Goal: Task Accomplishment & Management: Manage account settings

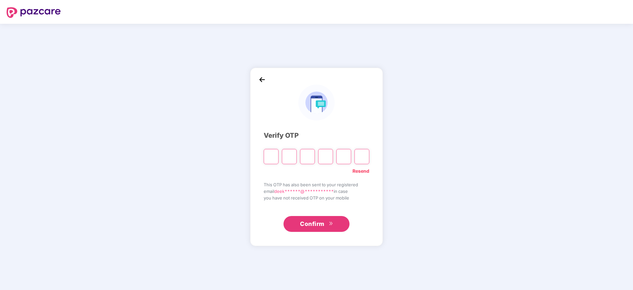
click at [270, 158] on input "Please enter verification code. Digit 1" at bounding box center [271, 156] width 15 height 15
paste input "*"
type input "*"
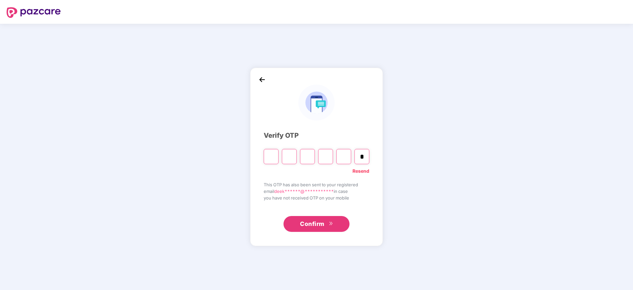
type input "*"
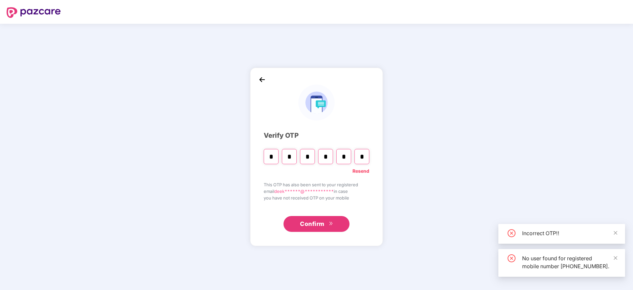
click at [319, 220] on span "Confirm" at bounding box center [312, 223] width 24 height 9
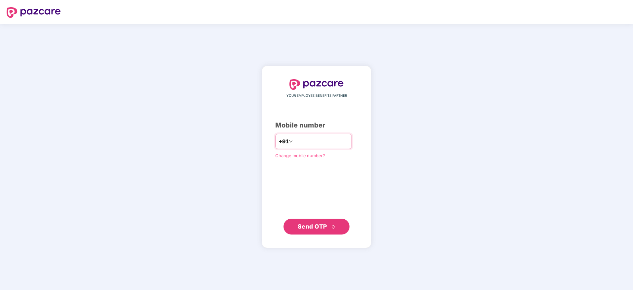
click at [294, 137] on input "number" at bounding box center [321, 141] width 54 height 11
type input "**********"
click at [319, 222] on span "Send OTP" at bounding box center [317, 225] width 38 height 9
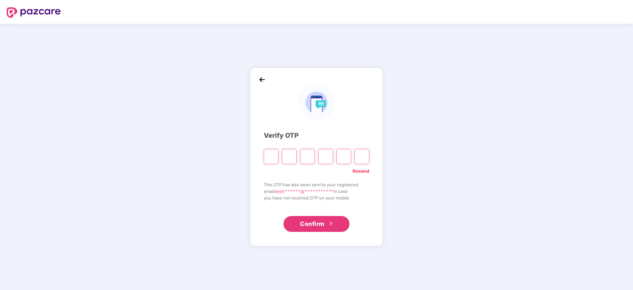
paste input "*"
type input "*"
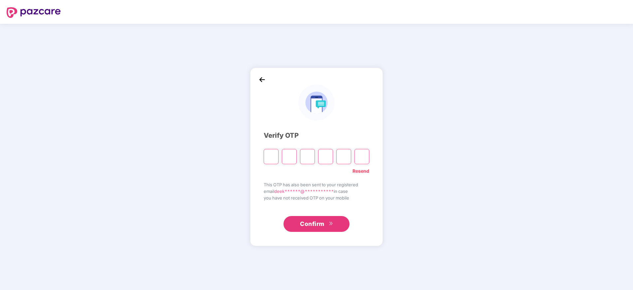
type input "*"
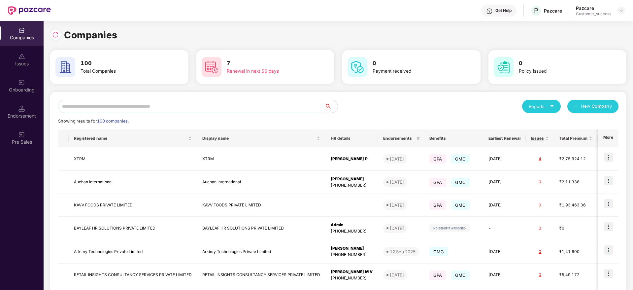
click at [111, 109] on input "text" at bounding box center [191, 106] width 266 height 13
